Goal: Entertainment & Leisure: Consume media (video, audio)

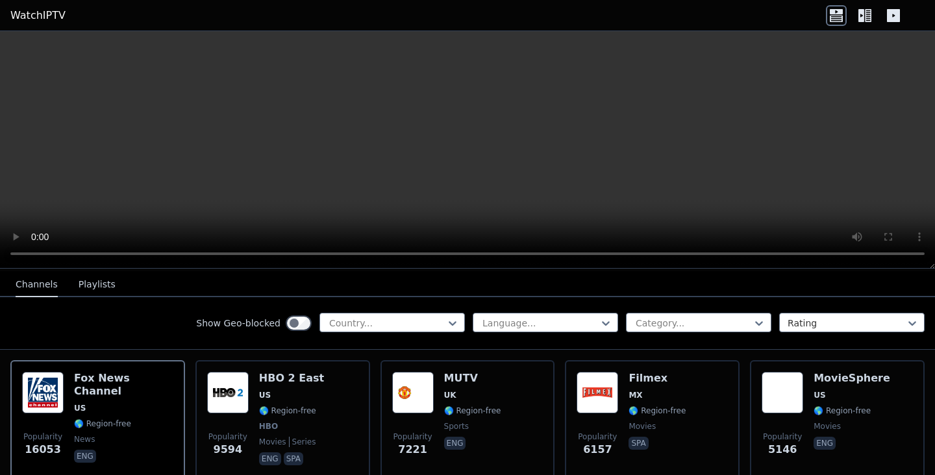
scroll to position [123, 0]
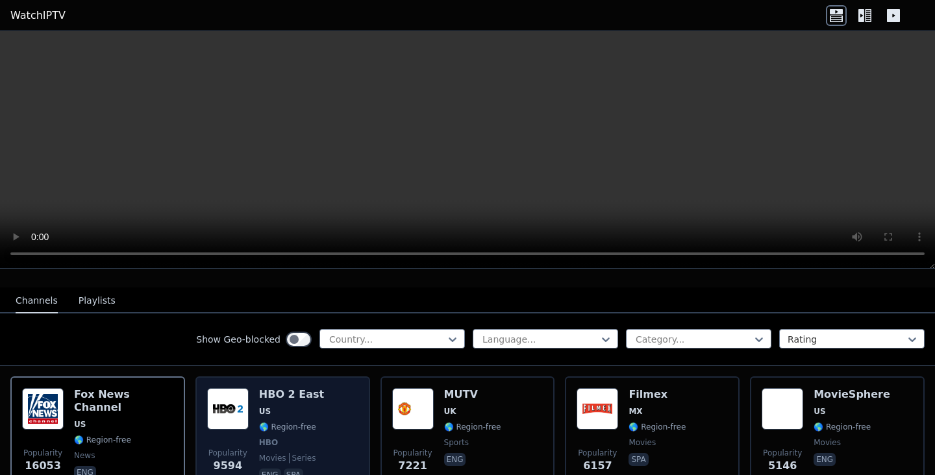
click at [290, 439] on span "HBO" at bounding box center [291, 443] width 65 height 10
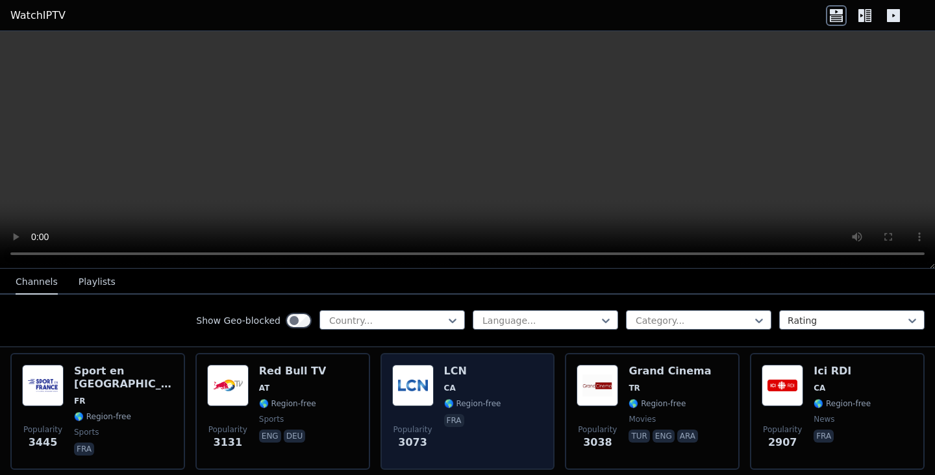
scroll to position [407, 0]
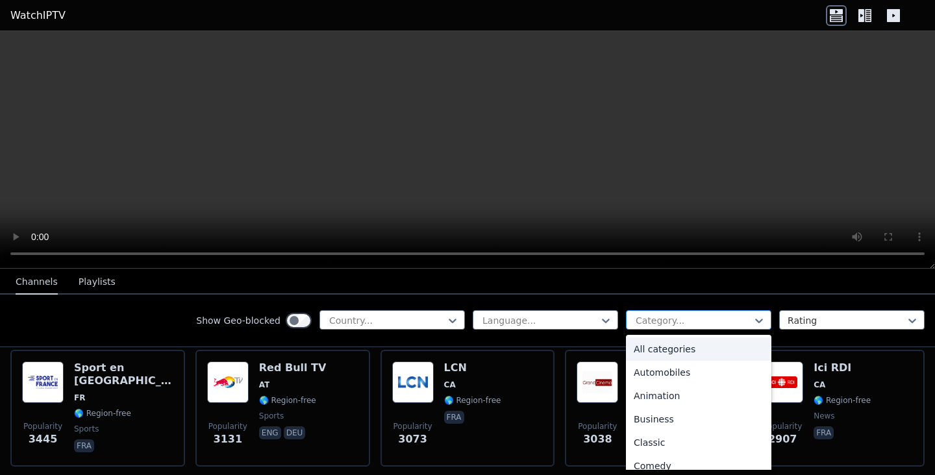
click at [713, 325] on div at bounding box center [693, 320] width 118 height 13
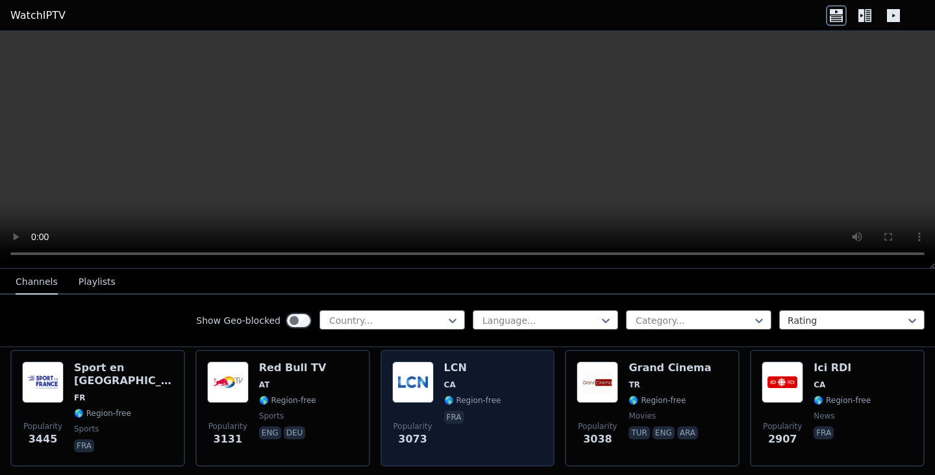
drag, startPoint x: 542, startPoint y: 432, endPoint x: 512, endPoint y: 419, distance: 32.6
click at [520, 419] on div "Popularity 3073 LCN CA 🌎 Region-free fra" at bounding box center [467, 408] width 151 height 93
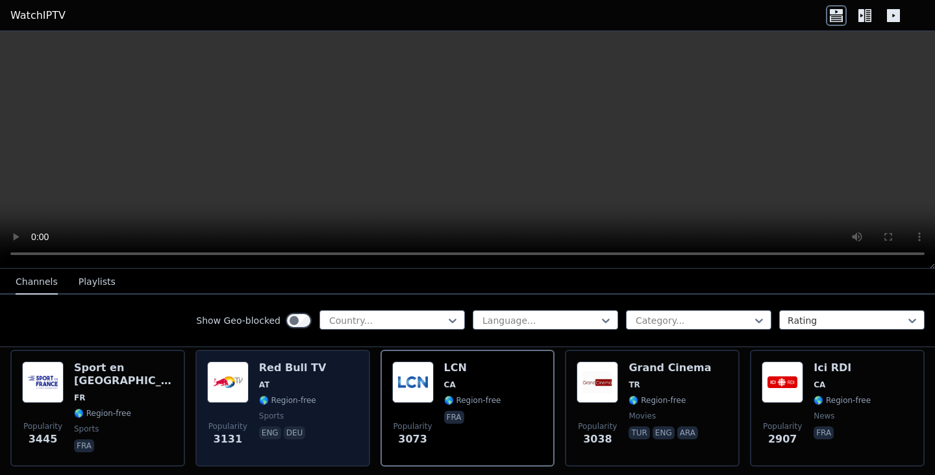
click at [325, 388] on div "Popularity 3131 Red Bull TV AT 🌎 Region-free sports eng deu" at bounding box center [282, 408] width 151 height 93
click at [323, 391] on div "Popularity 3131 Red Bull TV AT 🌎 Region-free sports eng deu" at bounding box center [282, 408] width 151 height 93
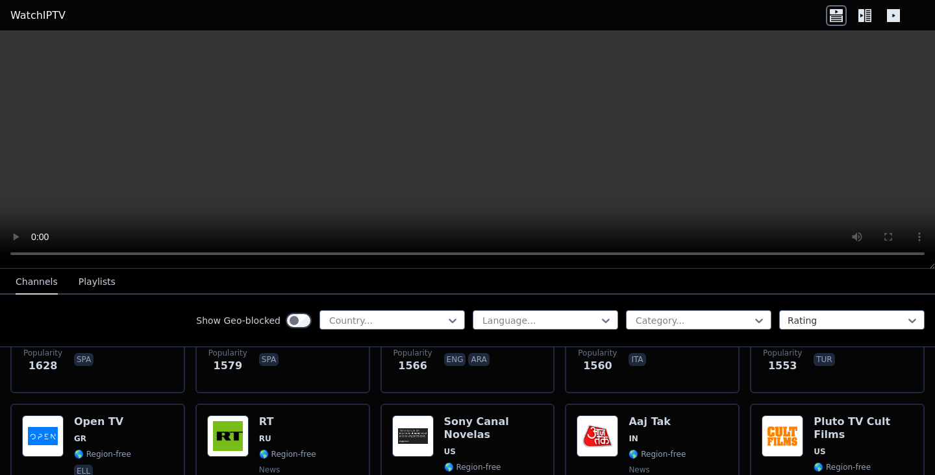
scroll to position [1122, 0]
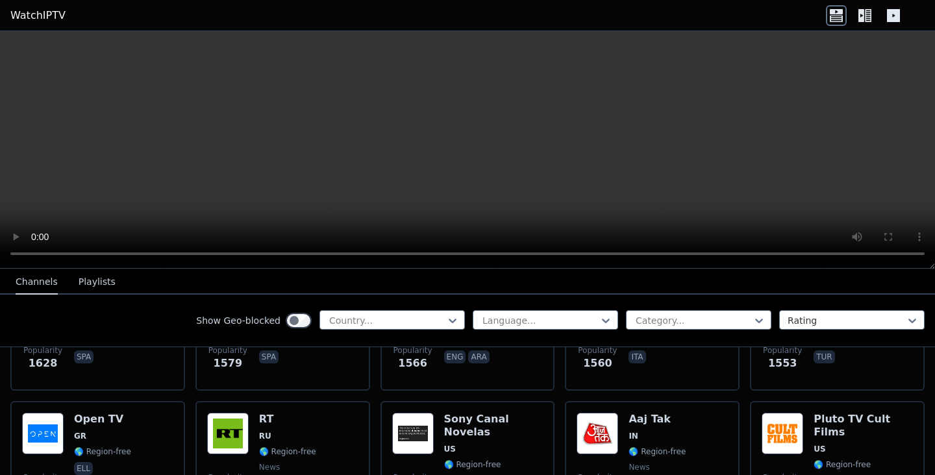
click at [410, 332] on div "Show Geo-blocked Country... Language... Category... Rating" at bounding box center [467, 321] width 935 height 53
click at [436, 311] on div "Country..." at bounding box center [391, 319] width 145 height 19
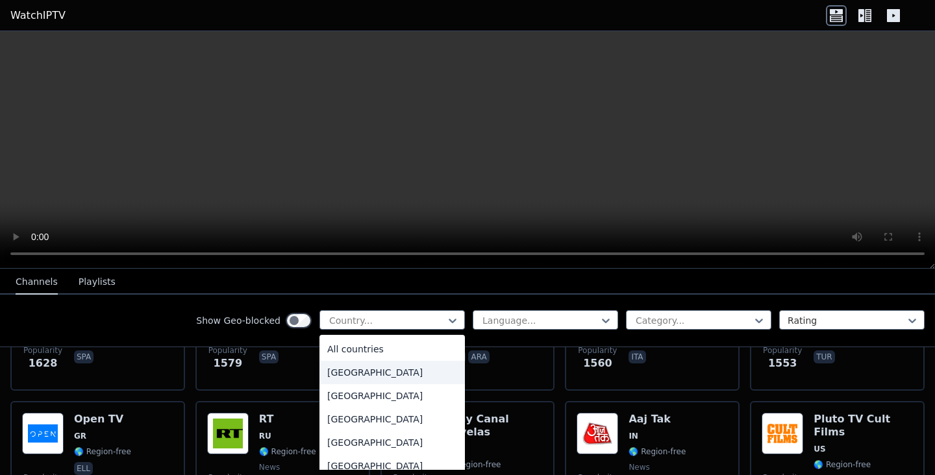
click at [410, 369] on div "[GEOGRAPHIC_DATA]" at bounding box center [391, 372] width 145 height 23
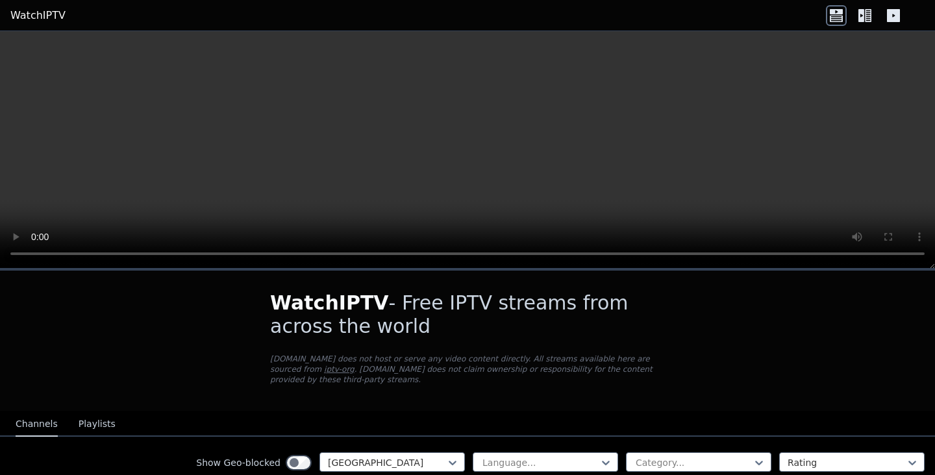
click at [486, 295] on h1 "WatchIPTV - Free IPTV streams from across the world" at bounding box center [467, 314] width 395 height 47
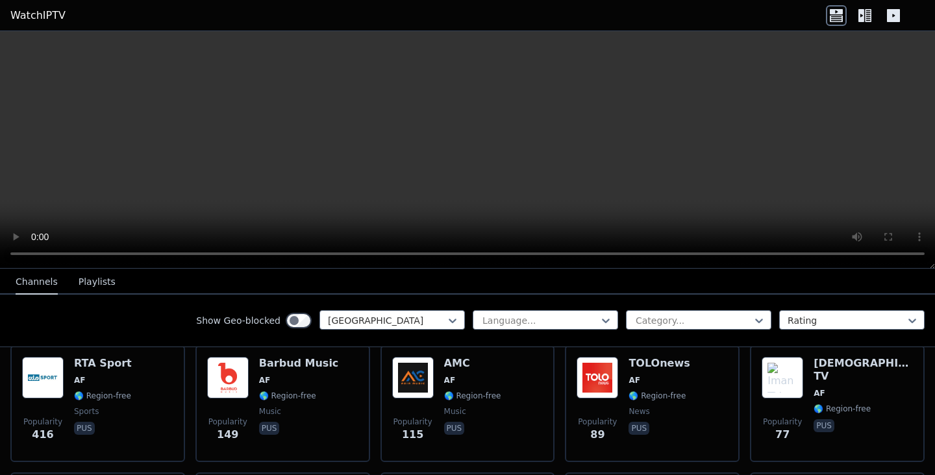
scroll to position [155, 0]
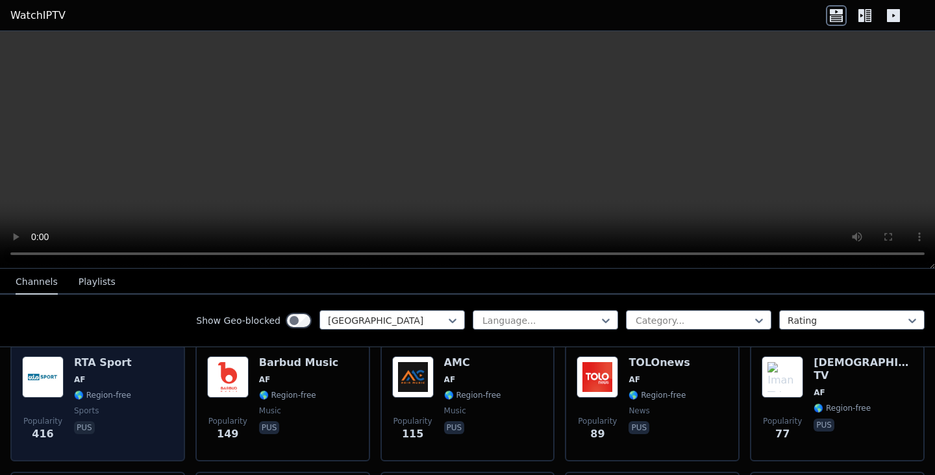
click at [66, 404] on div "Popularity 416 RTA Sport AF 🌎 Region-free sports pus" at bounding box center [97, 402] width 151 height 93
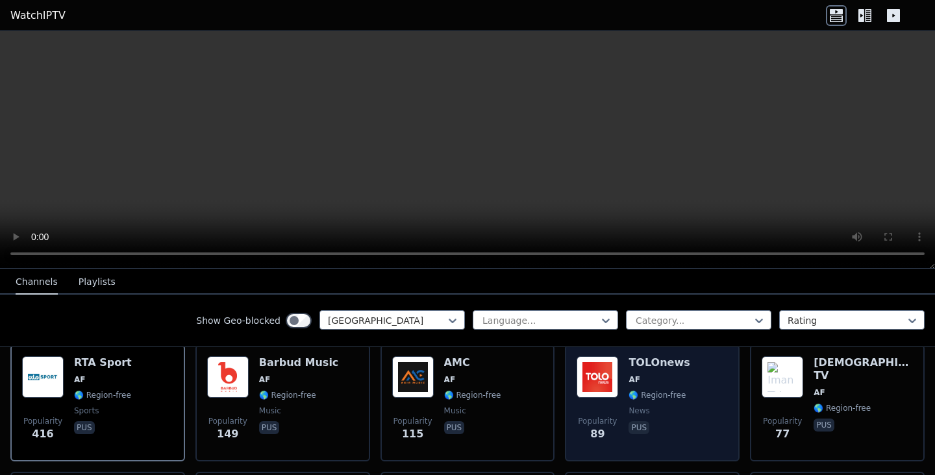
click at [670, 393] on span "🌎 Region-free" at bounding box center [656, 395] width 57 height 10
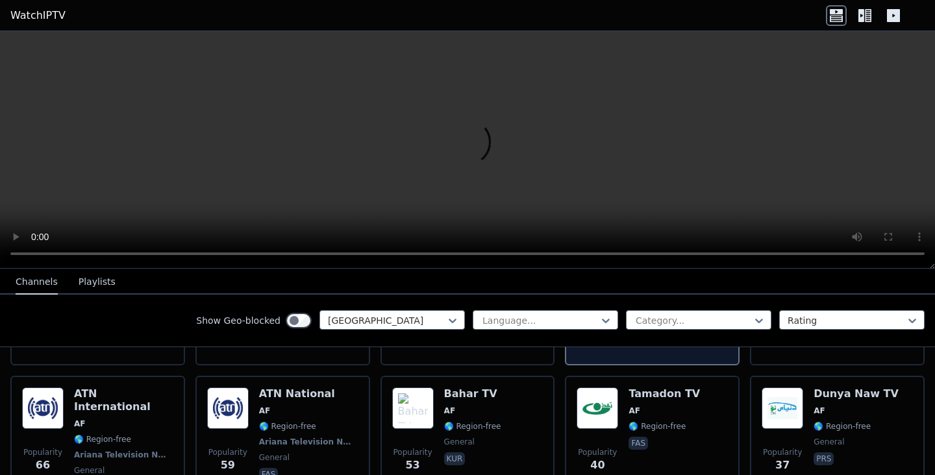
scroll to position [254, 0]
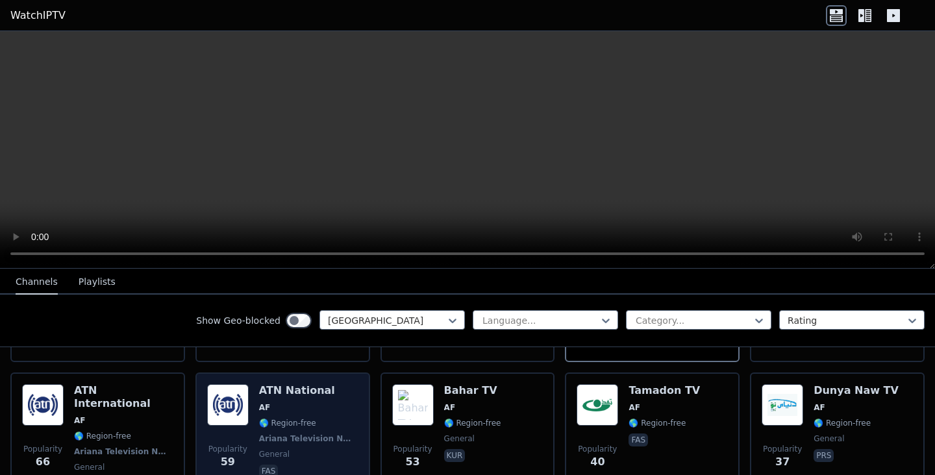
click at [215, 396] on img at bounding box center [228, 405] width 42 height 42
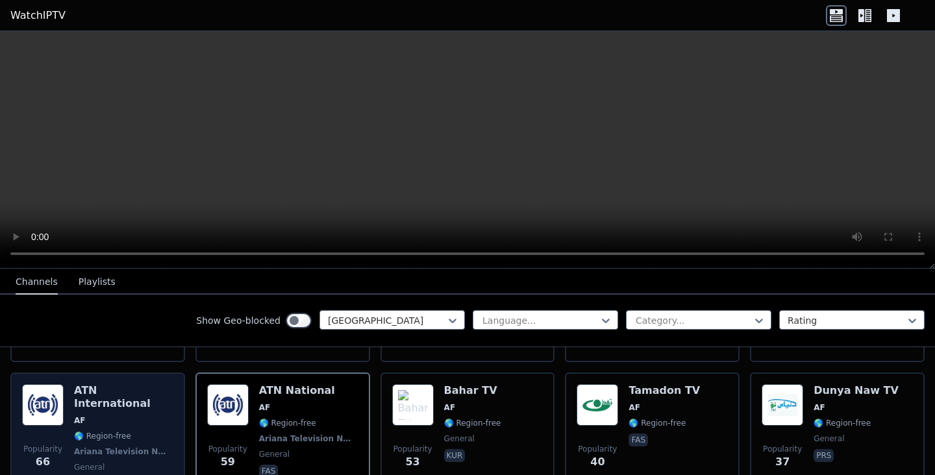
click at [168, 415] on span "AF" at bounding box center [123, 420] width 99 height 10
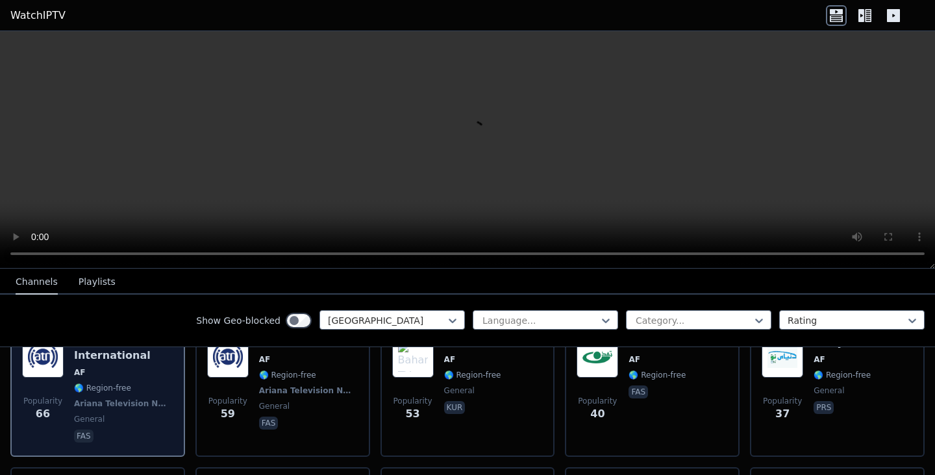
scroll to position [308, 0]
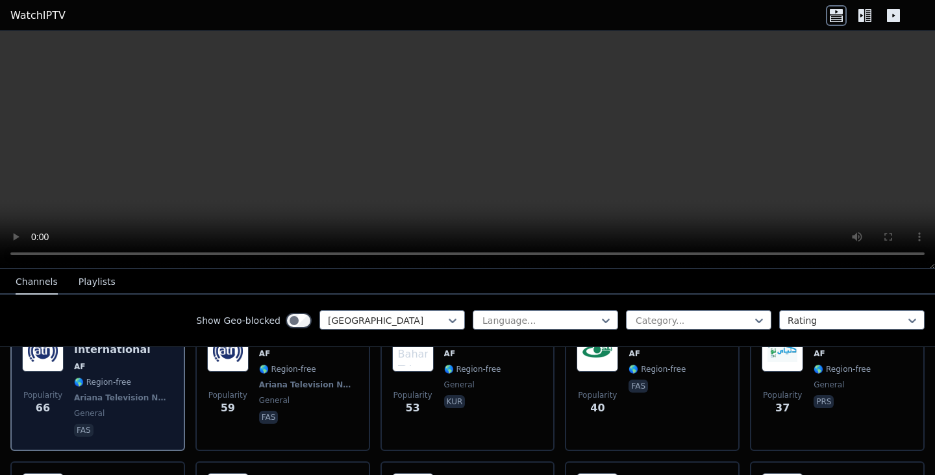
click at [124, 406] on div "ATN International AF 🌎 Region-free Ariana Television Network general fas" at bounding box center [123, 384] width 99 height 109
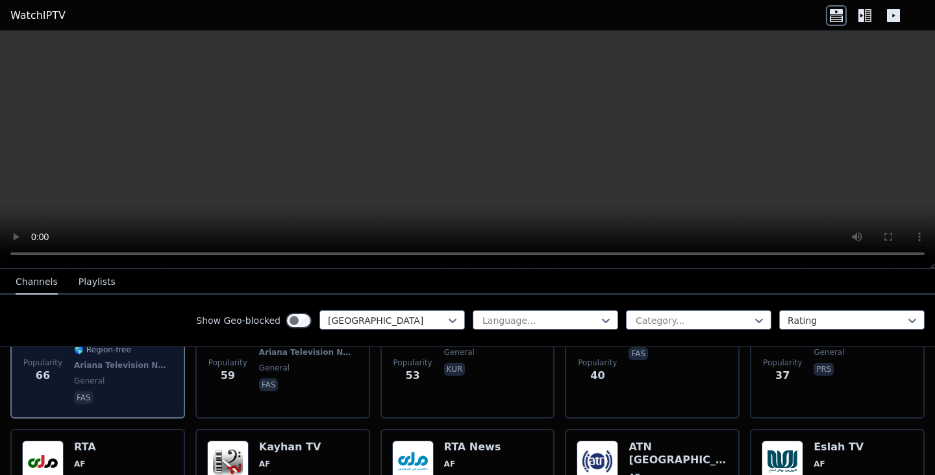
scroll to position [347, 0]
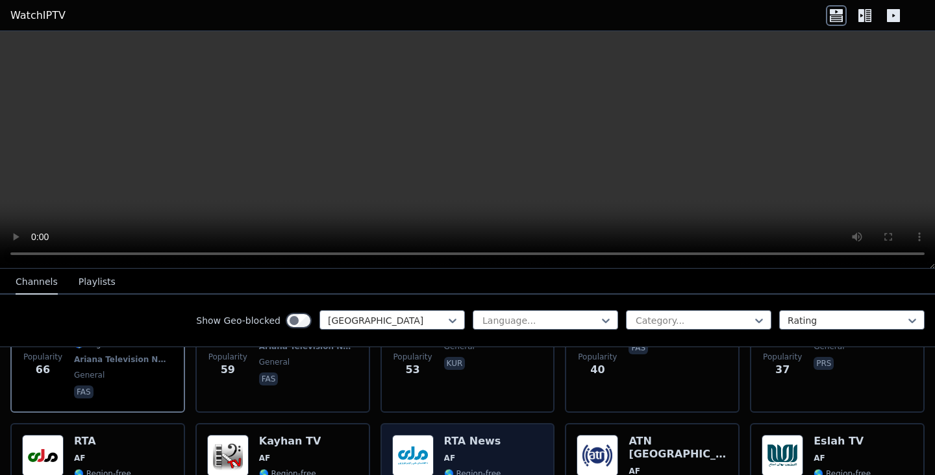
click at [488, 453] on span "AF" at bounding box center [472, 458] width 57 height 10
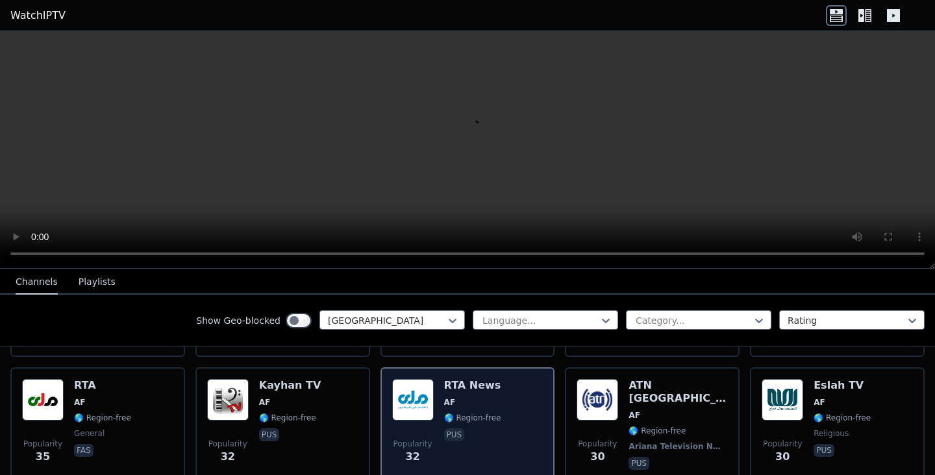
scroll to position [415, 0]
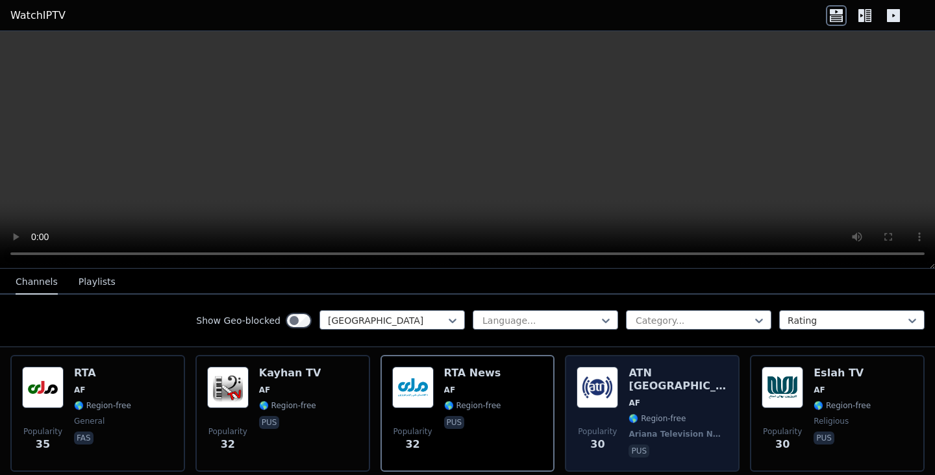
click at [613, 389] on img at bounding box center [597, 388] width 42 height 42
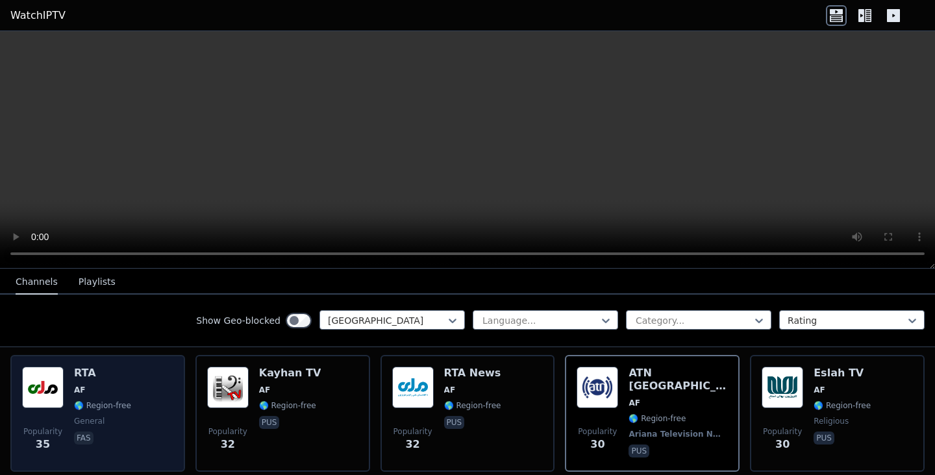
click at [106, 386] on div "RTA AF 🌎 Region-free general fas" at bounding box center [102, 413] width 57 height 93
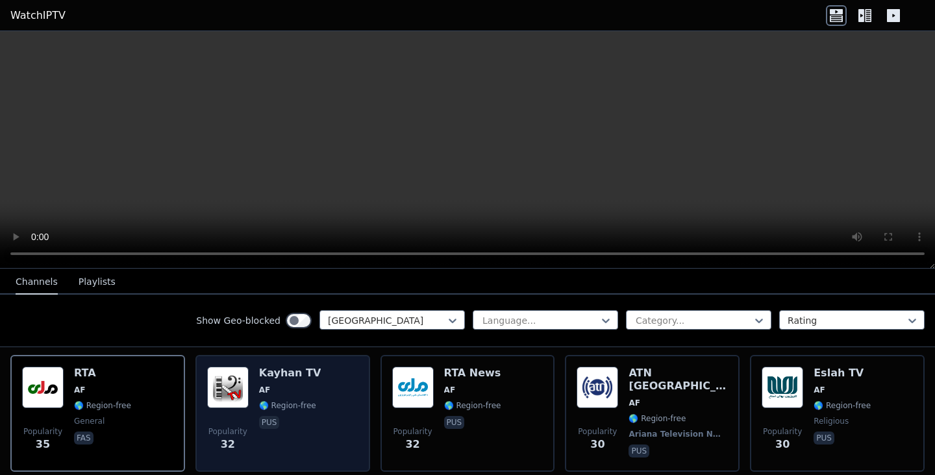
click at [298, 400] on div "Kayhan TV AF 🌎 Region-free pus" at bounding box center [290, 413] width 62 height 93
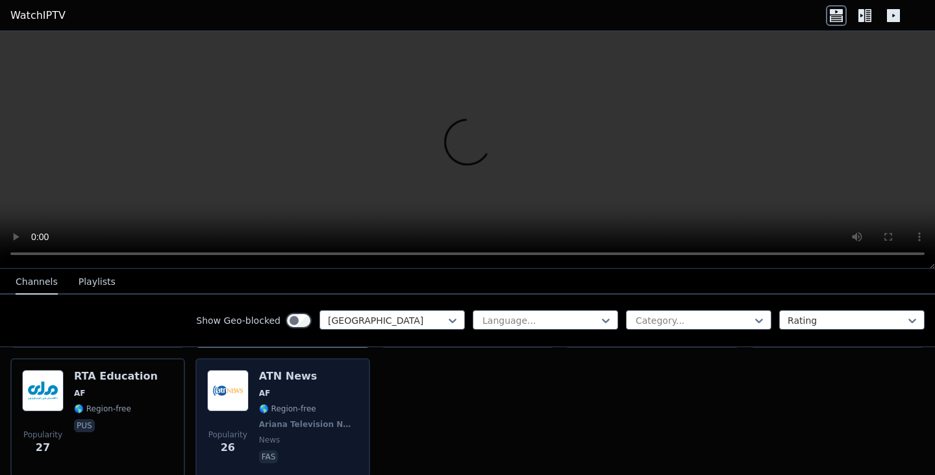
scroll to position [530, 0]
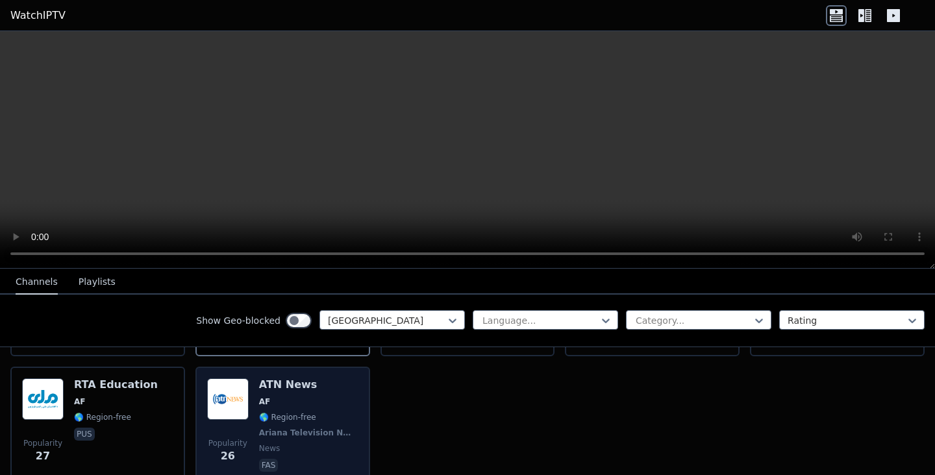
click at [256, 404] on div "Popularity 26 ATN News AF 🌎 Region-free Ariana Television Network news fas" at bounding box center [282, 426] width 151 height 96
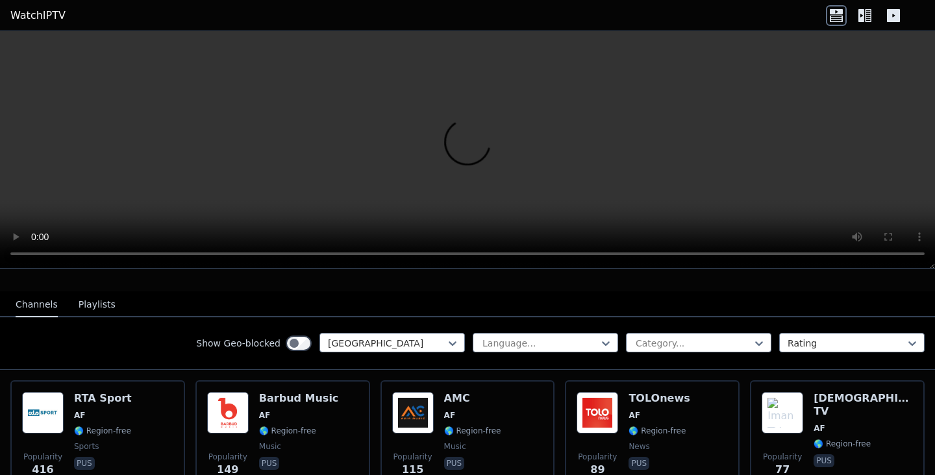
scroll to position [134, 0]
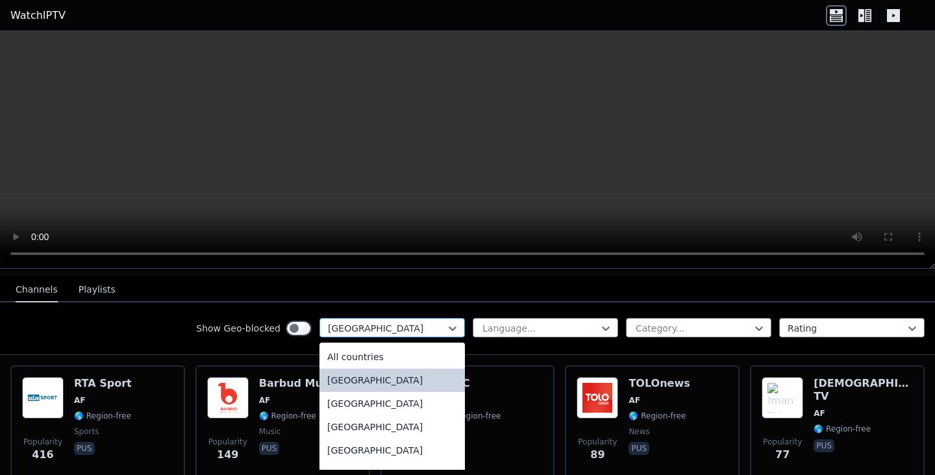
click at [438, 319] on div "[GEOGRAPHIC_DATA]" at bounding box center [391, 327] width 145 height 19
click at [422, 351] on div "All countries" at bounding box center [391, 356] width 145 height 23
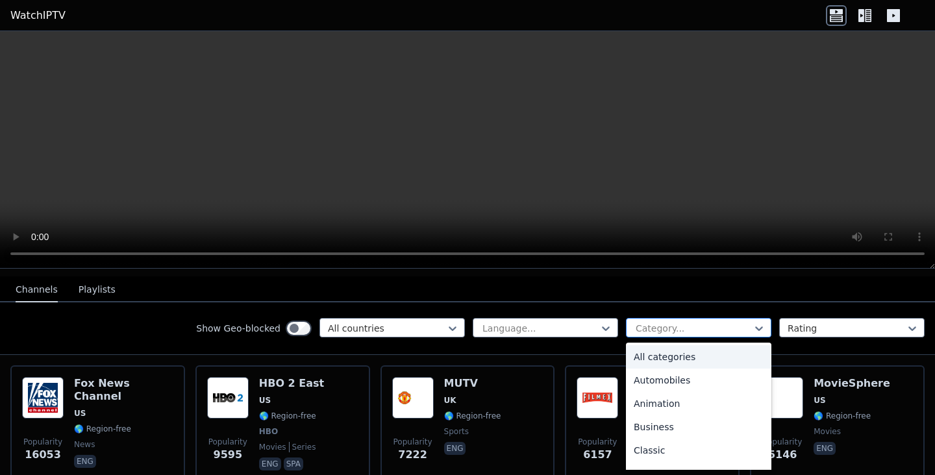
click at [710, 333] on div at bounding box center [693, 328] width 118 height 13
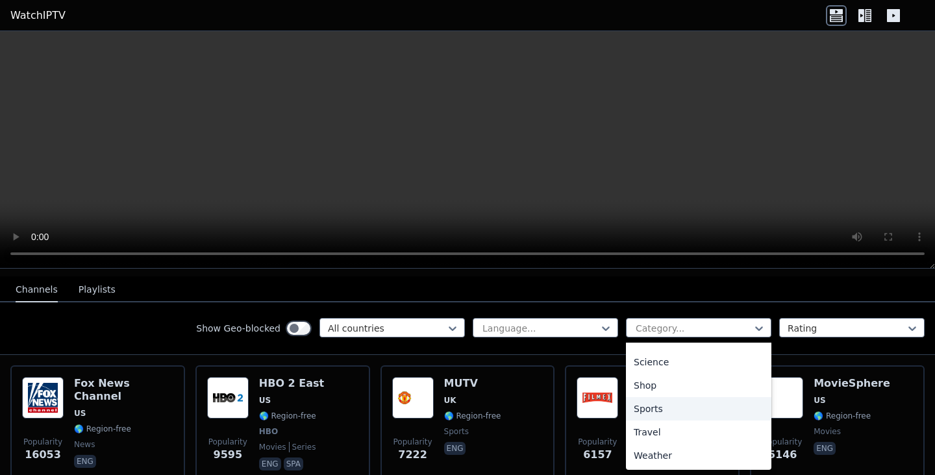
click at [665, 412] on div "Sports" at bounding box center [698, 408] width 145 height 23
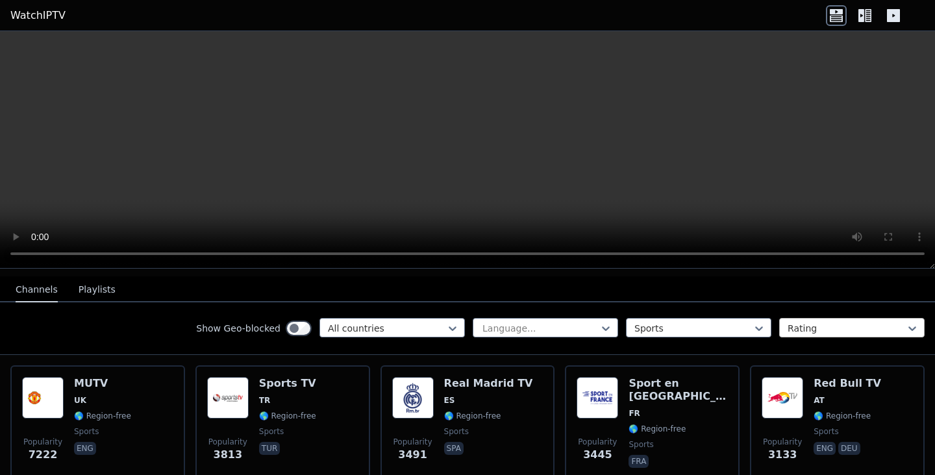
click at [870, 334] on div at bounding box center [846, 328] width 118 height 13
click at [722, 287] on nav "Channels Playlists" at bounding box center [467, 290] width 935 height 26
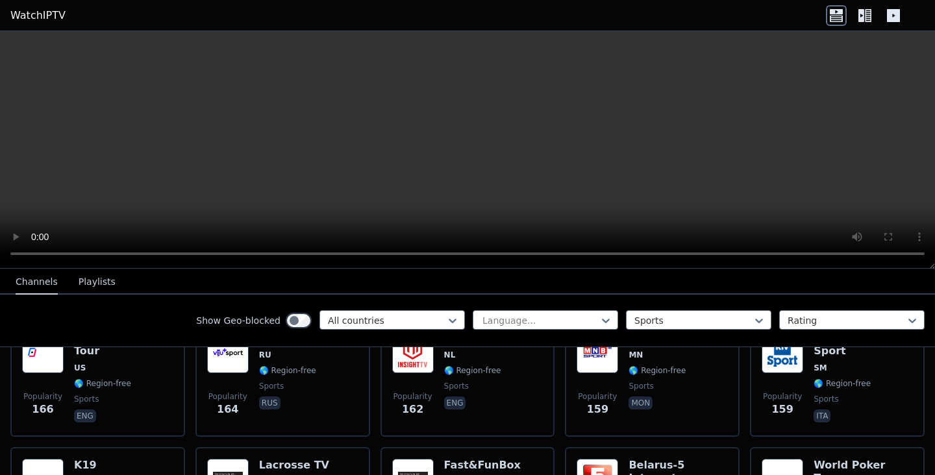
scroll to position [2116, 0]
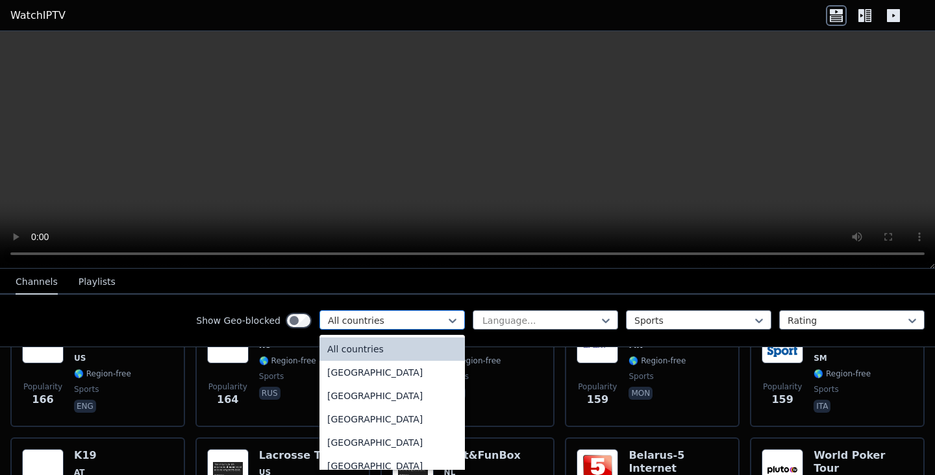
click at [438, 325] on div at bounding box center [387, 320] width 118 height 13
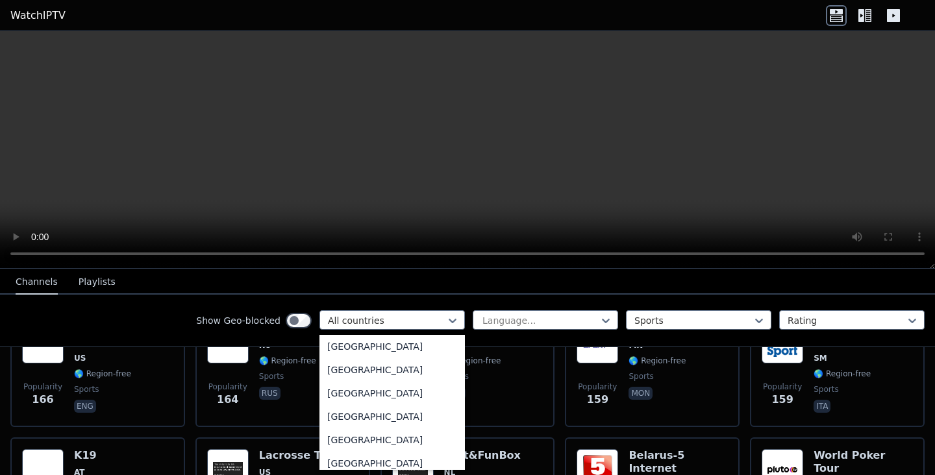
scroll to position [4465, 0]
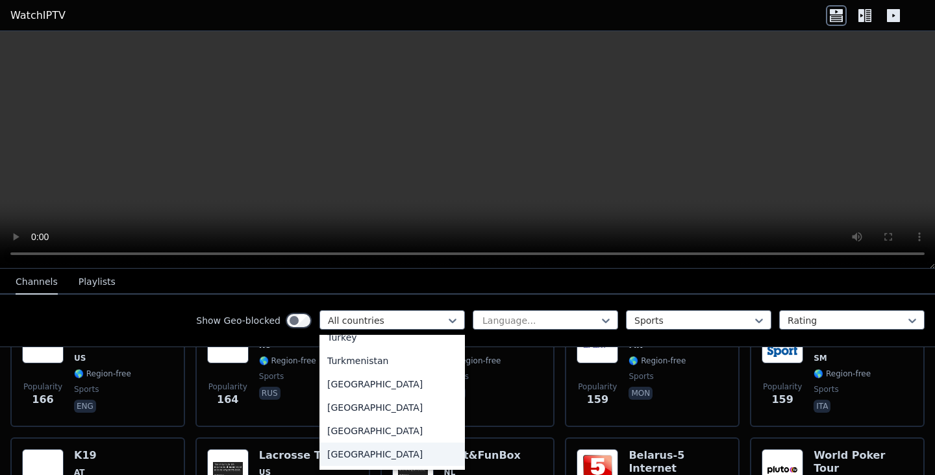
click at [369, 460] on div "[GEOGRAPHIC_DATA]" at bounding box center [391, 454] width 145 height 23
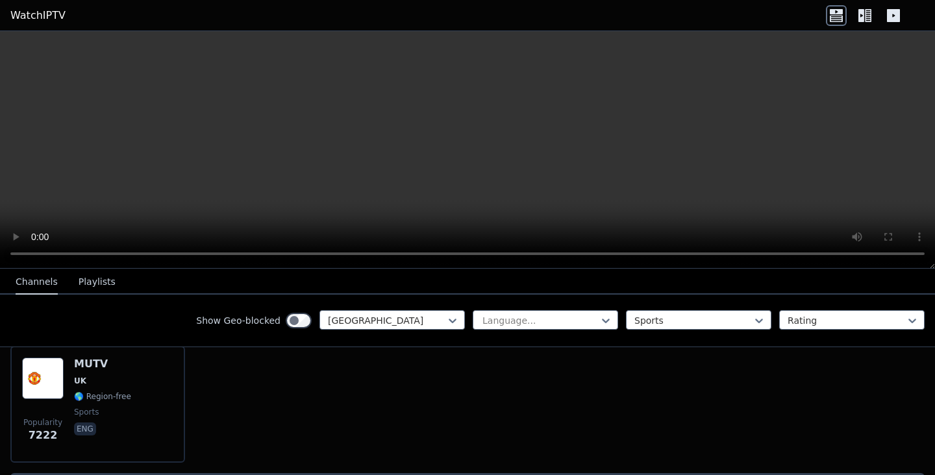
scroll to position [149, 0]
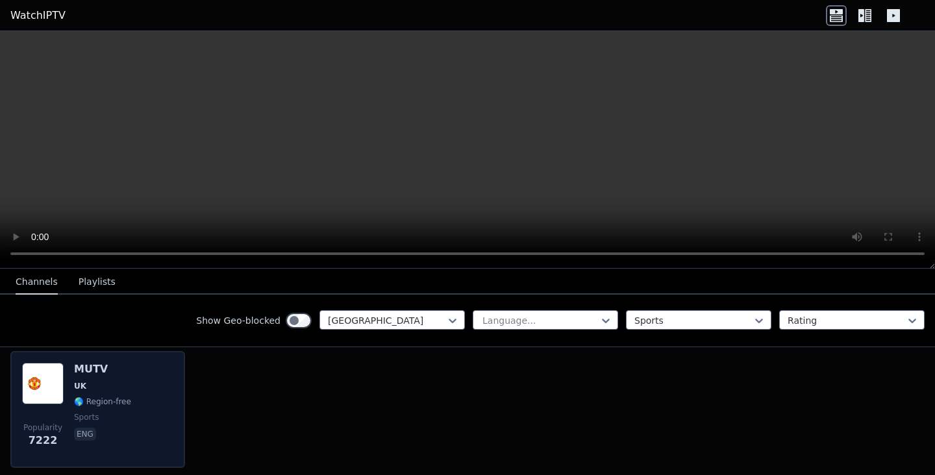
click at [28, 393] on img at bounding box center [43, 384] width 42 height 42
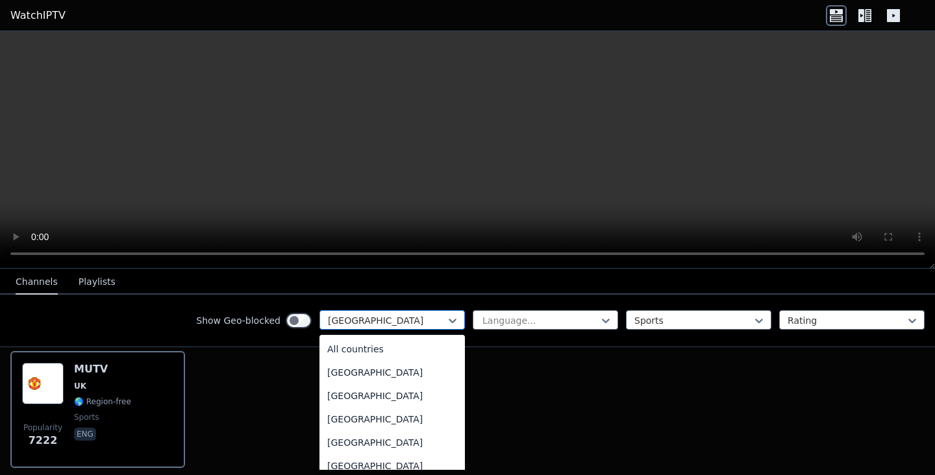
scroll to position [4409, 0]
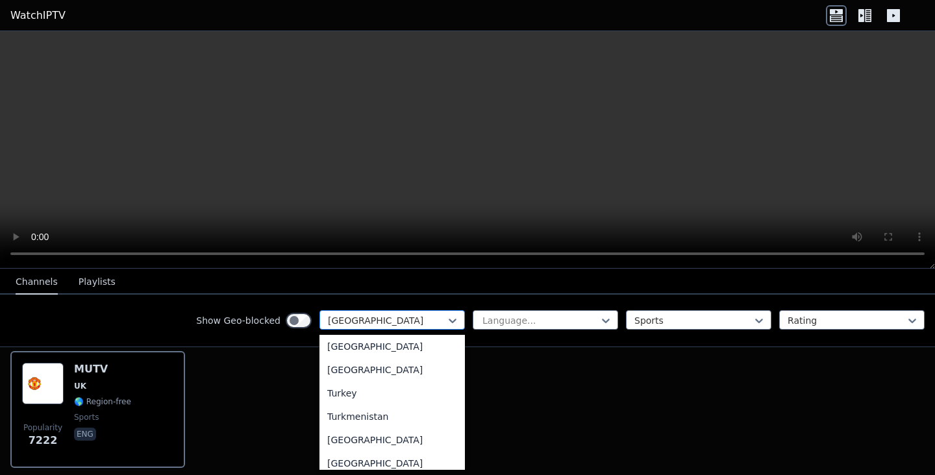
click at [439, 314] on div at bounding box center [387, 320] width 118 height 13
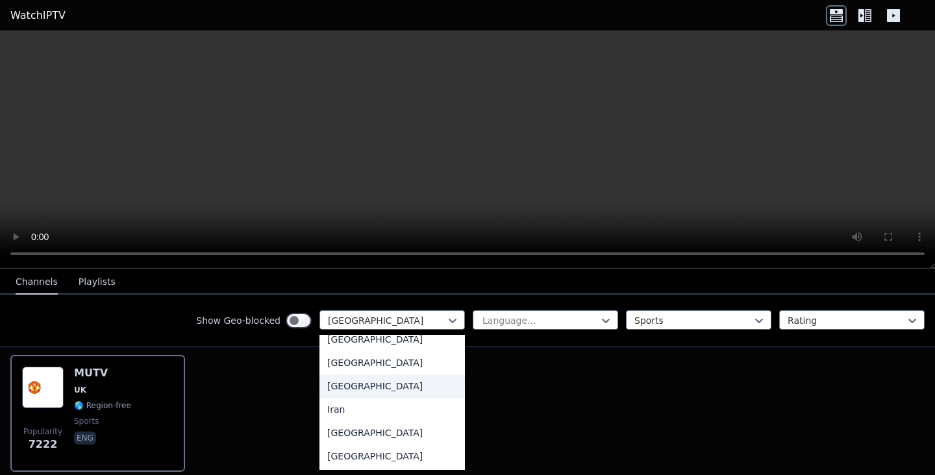
scroll to position [1992, 0]
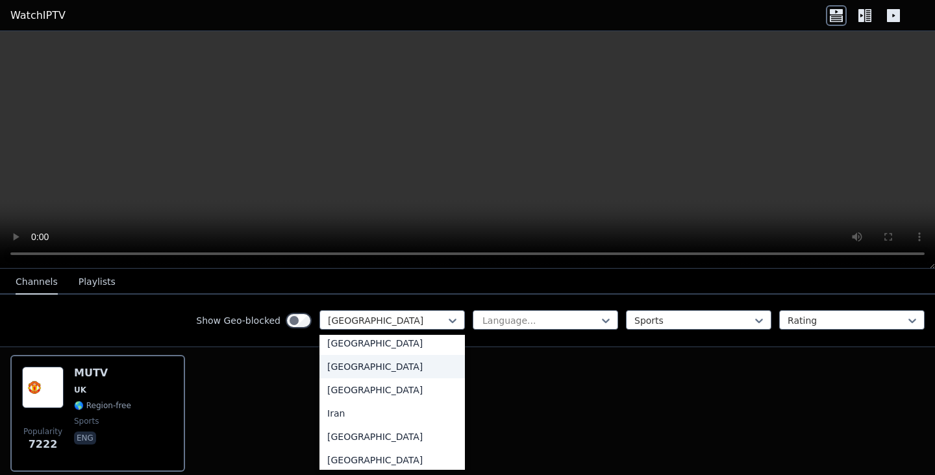
click at [364, 378] on div "[GEOGRAPHIC_DATA]" at bounding box center [391, 366] width 145 height 23
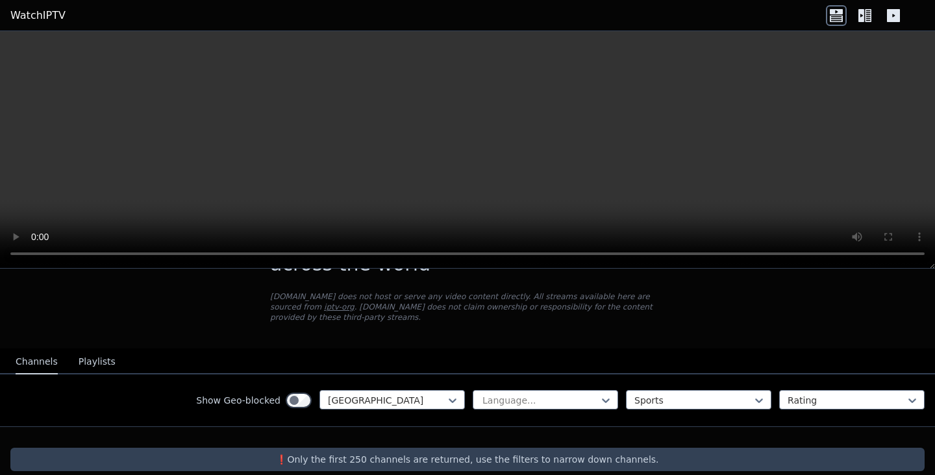
scroll to position [79, 0]
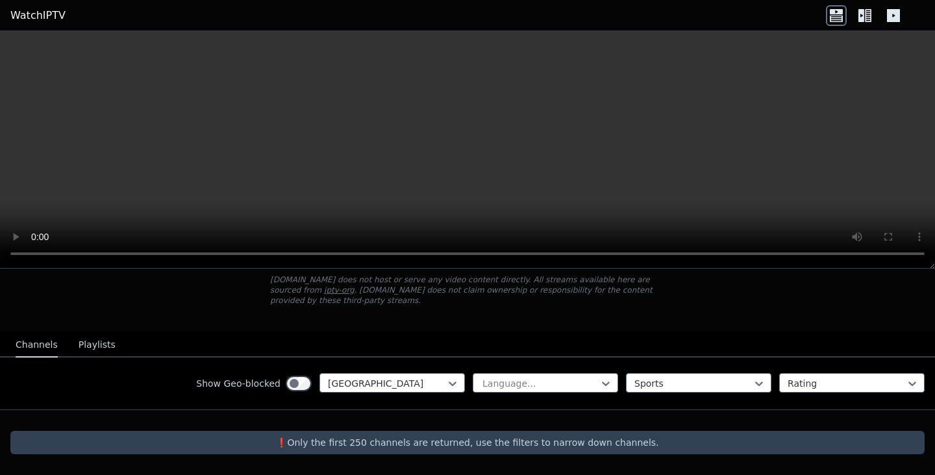
click at [345, 446] on p "❗️Only the first 250 channels are returned, use the filters to narrow down chan…" at bounding box center [468, 442] width 904 height 13
click at [403, 448] on p "❗️Only the first 250 channels are returned, use the filters to narrow down chan…" at bounding box center [468, 442] width 904 height 13
click at [97, 347] on button "Playlists" at bounding box center [97, 345] width 37 height 25
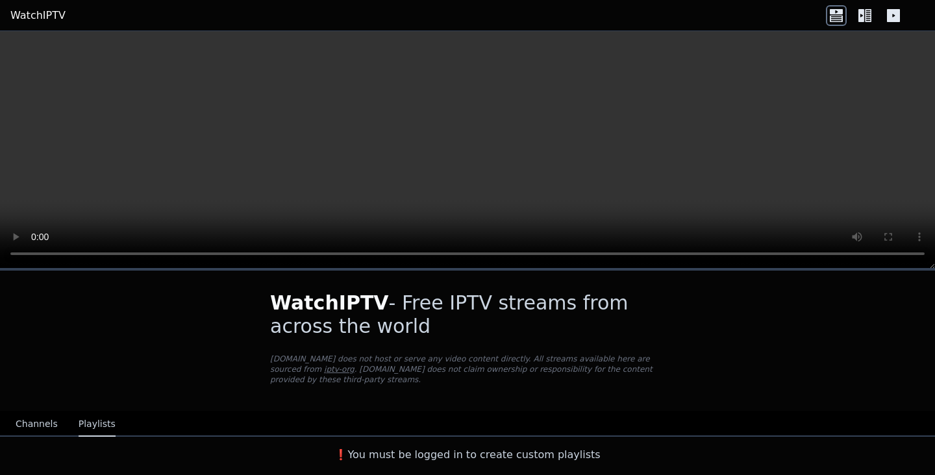
click at [33, 419] on button "Channels" at bounding box center [37, 424] width 42 height 25
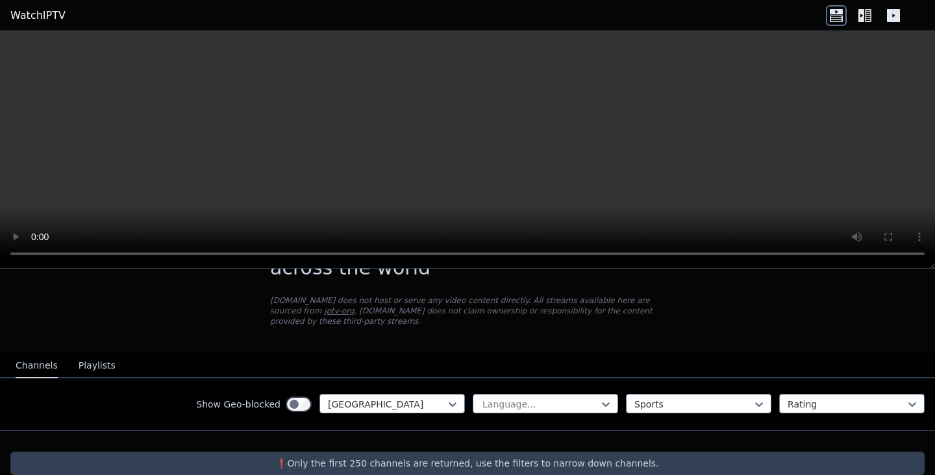
scroll to position [79, 0]
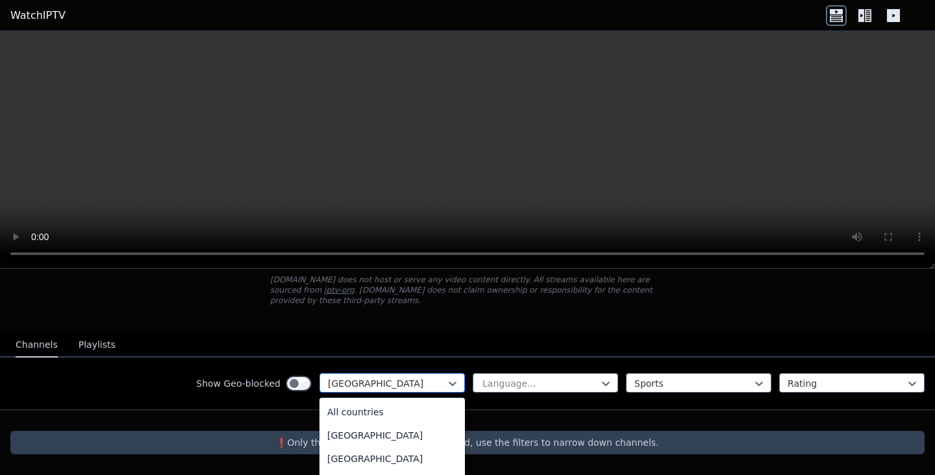
click at [391, 386] on div at bounding box center [387, 383] width 118 height 13
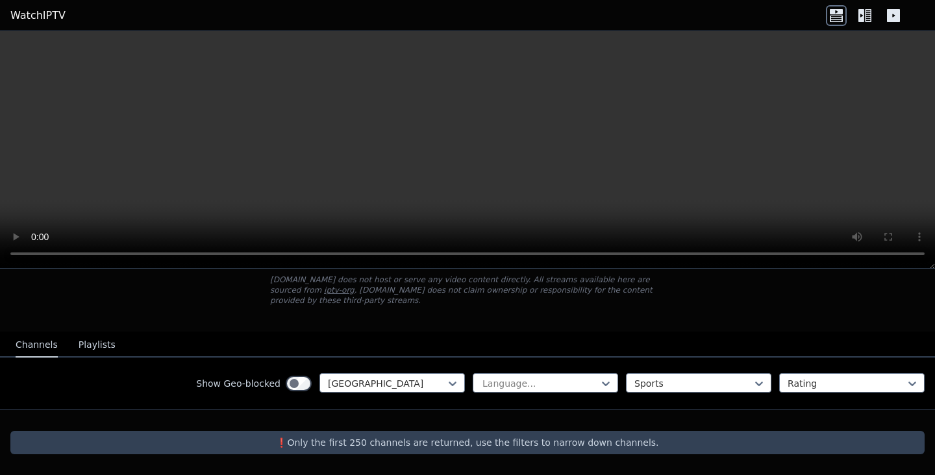
copy div
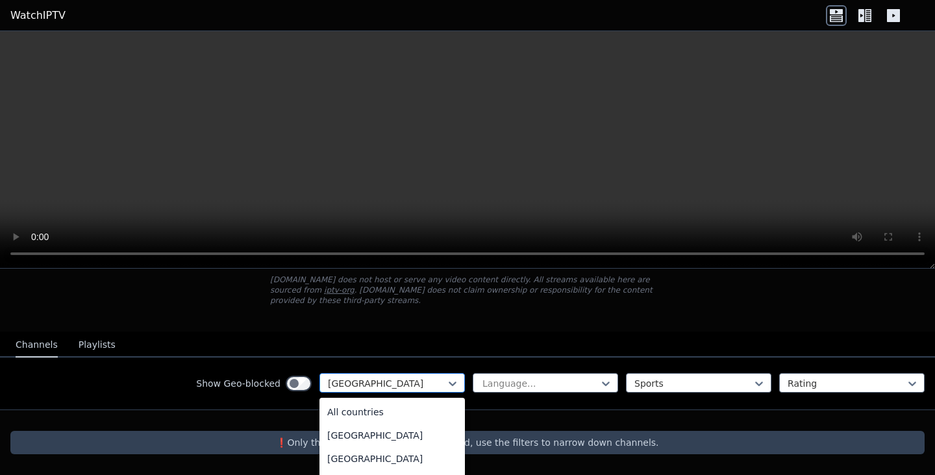
click at [364, 389] on div at bounding box center [387, 383] width 118 height 13
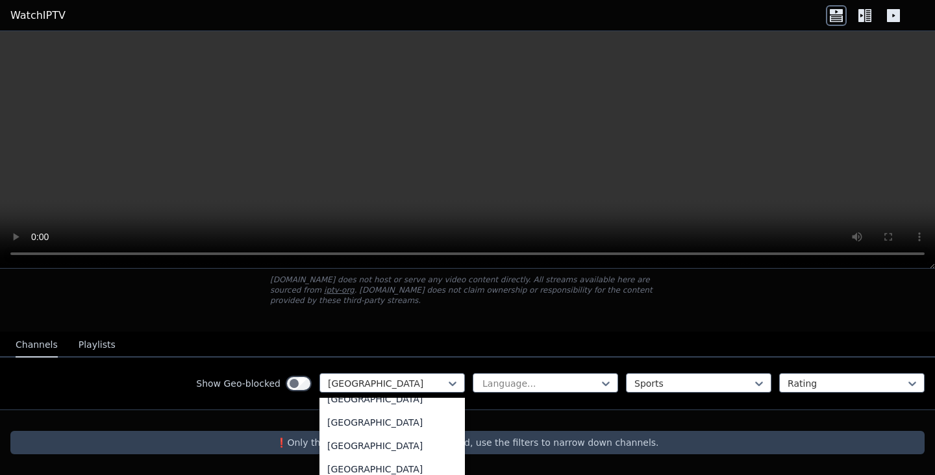
scroll to position [4638, 0]
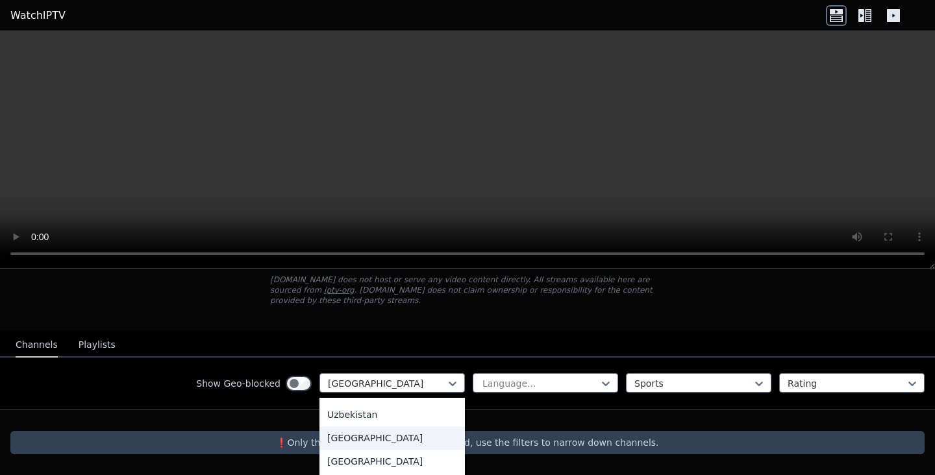
click at [376, 434] on div "[GEOGRAPHIC_DATA]" at bounding box center [391, 437] width 145 height 23
click at [366, 381] on div at bounding box center [387, 383] width 118 height 13
click at [371, 454] on div "[GEOGRAPHIC_DATA]" at bounding box center [391, 456] width 145 height 23
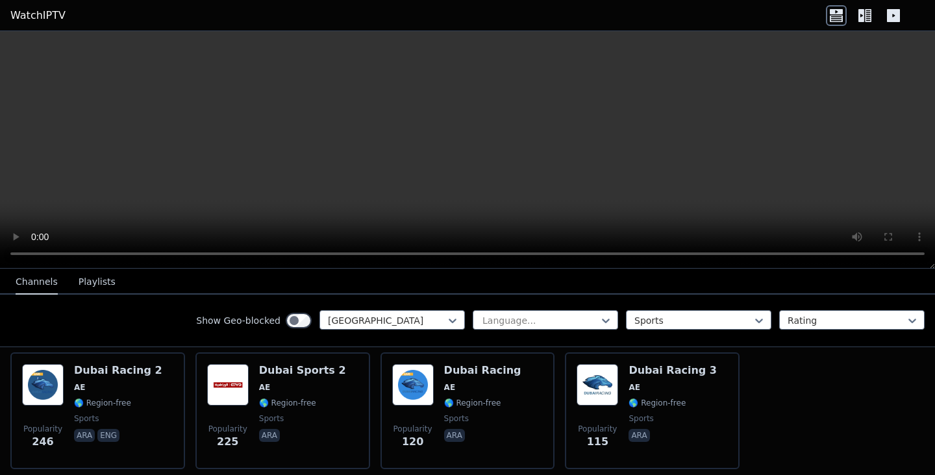
scroll to position [267, 0]
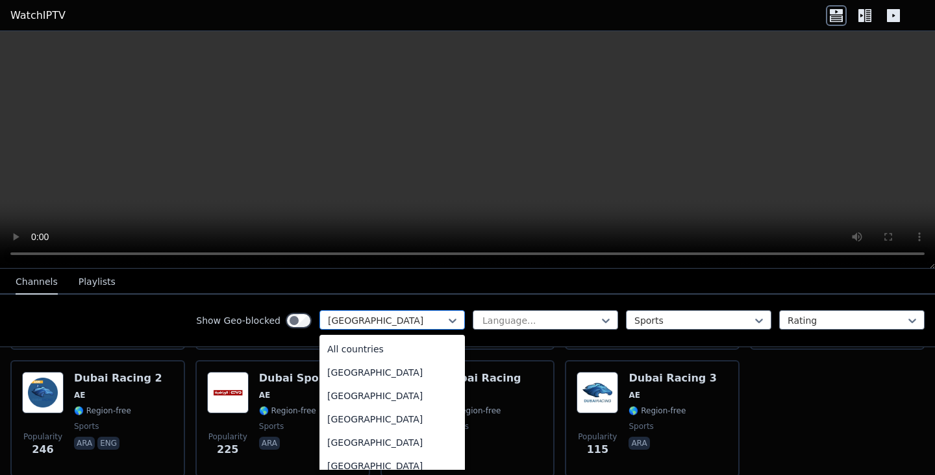
click at [423, 319] on div at bounding box center [387, 320] width 118 height 13
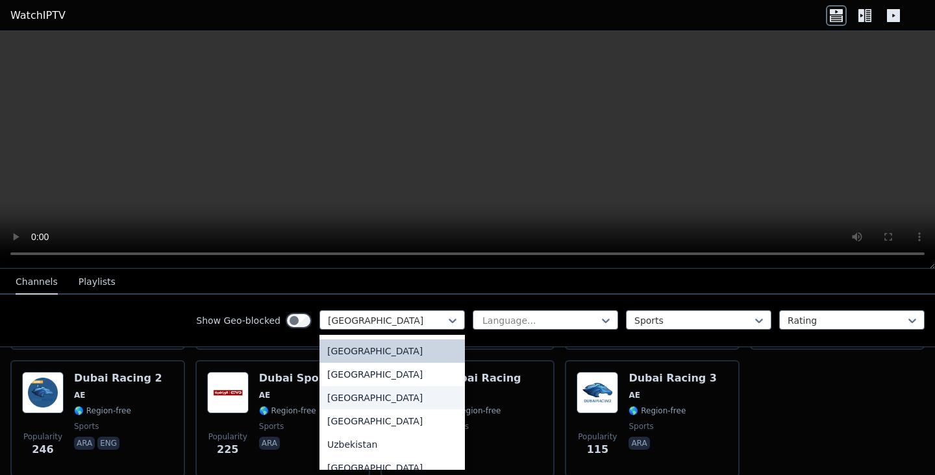
scroll to position [4544, 0]
click at [373, 394] on div "[GEOGRAPHIC_DATA]" at bounding box center [391, 398] width 145 height 23
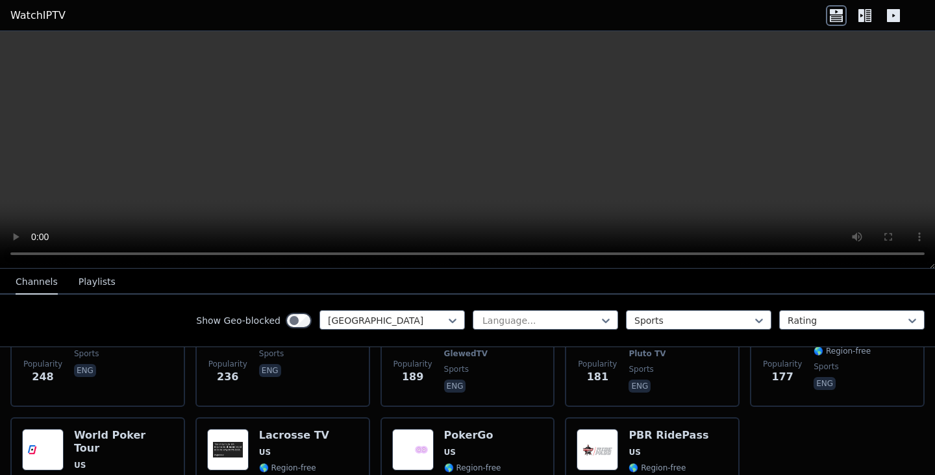
scroll to position [600, 0]
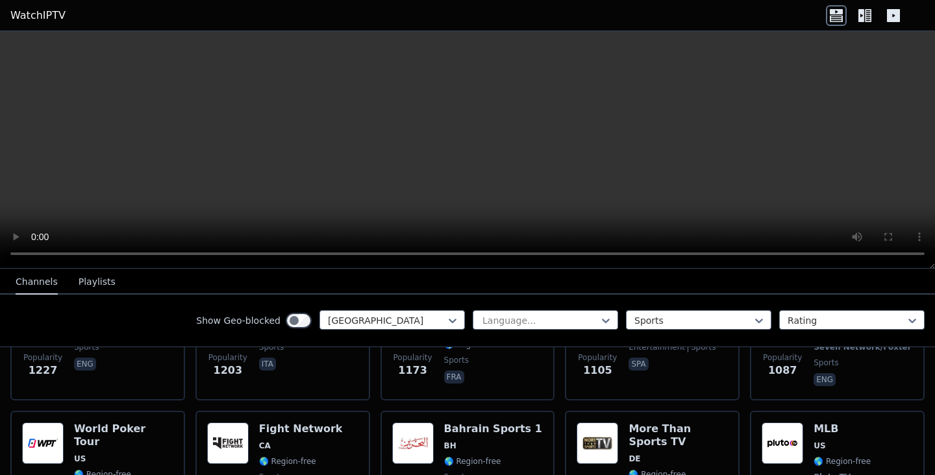
scroll to position [196, 0]
